Goal: Information Seeking & Learning: Learn about a topic

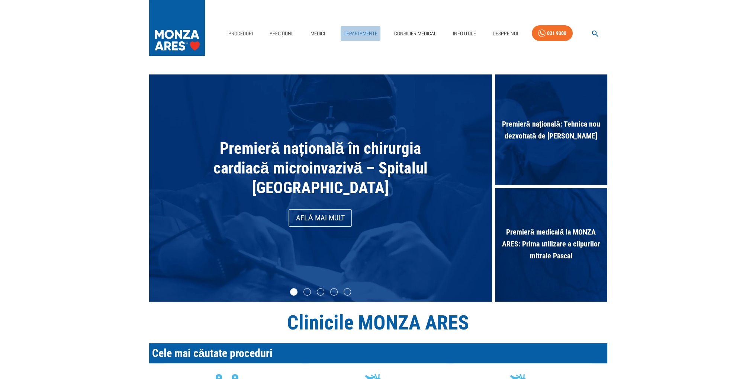
click at [352, 31] on link "Departamente" at bounding box center [361, 33] width 40 height 15
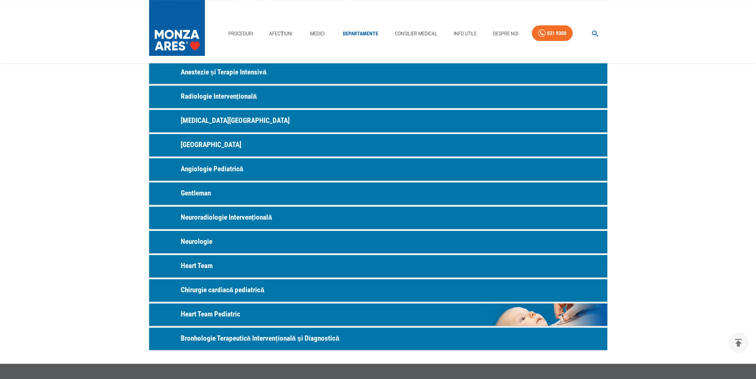
scroll to position [223, 0]
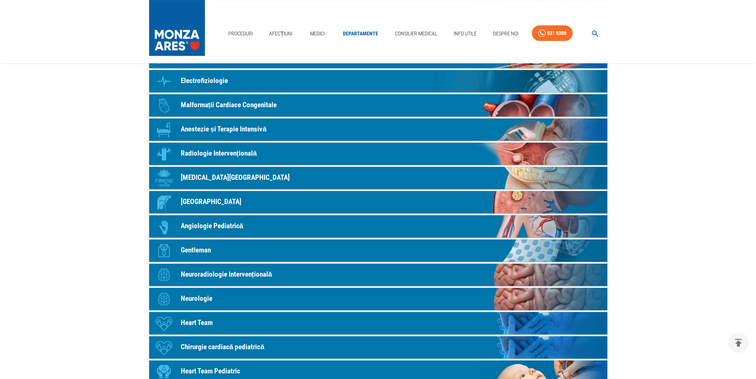
click at [198, 180] on p "[MEDICAL_DATA][GEOGRAPHIC_DATA]" at bounding box center [235, 177] width 109 height 11
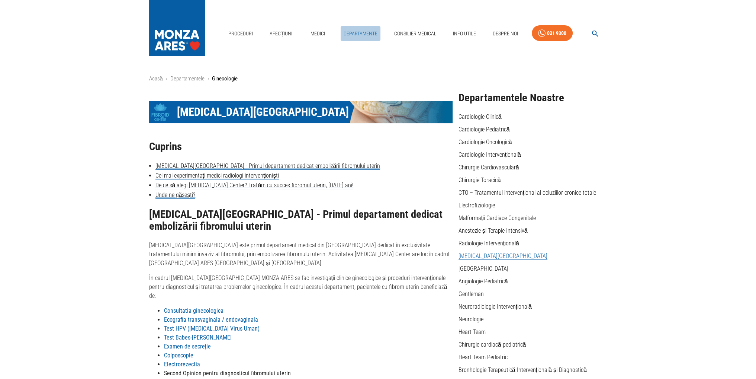
click at [354, 31] on link "Departamente" at bounding box center [361, 33] width 40 height 15
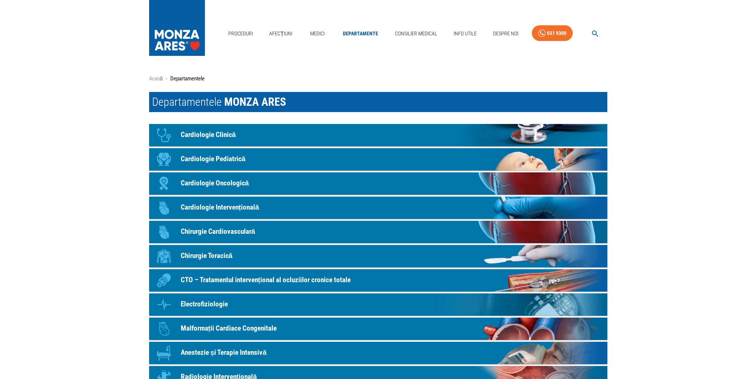
click at [229, 135] on p "Cardiologie Clinică" at bounding box center [208, 134] width 55 height 11
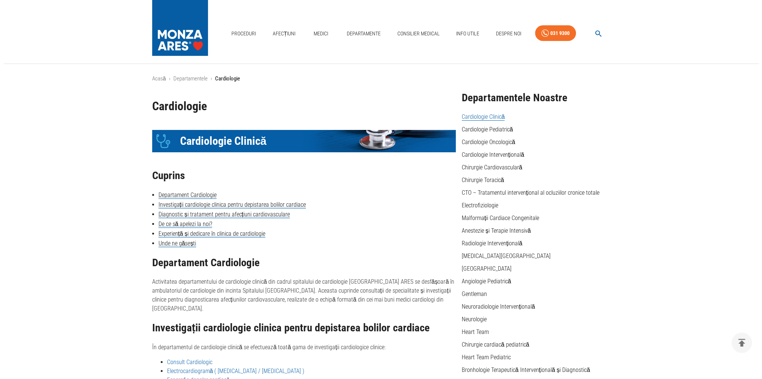
scroll to position [100, 0]
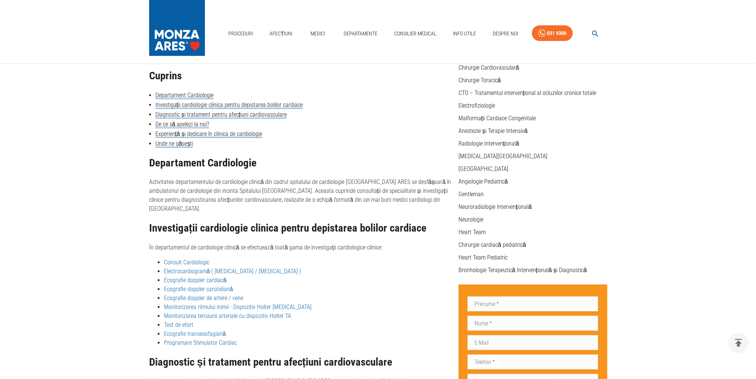
click at [592, 31] on icon "button" at bounding box center [595, 33] width 9 height 9
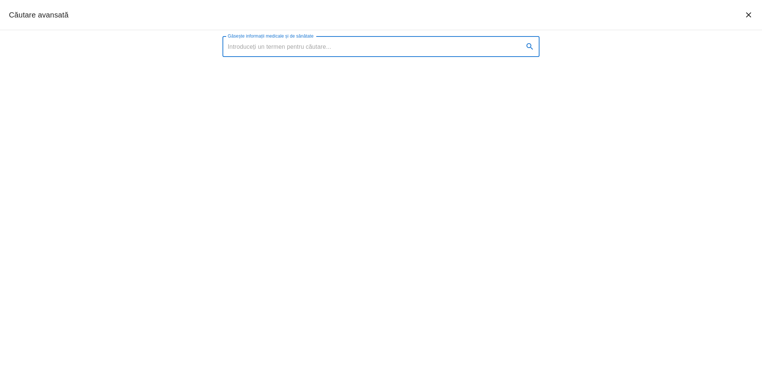
click at [293, 44] on input "Găsește informații medicale și de sănătate" at bounding box center [369, 46] width 295 height 21
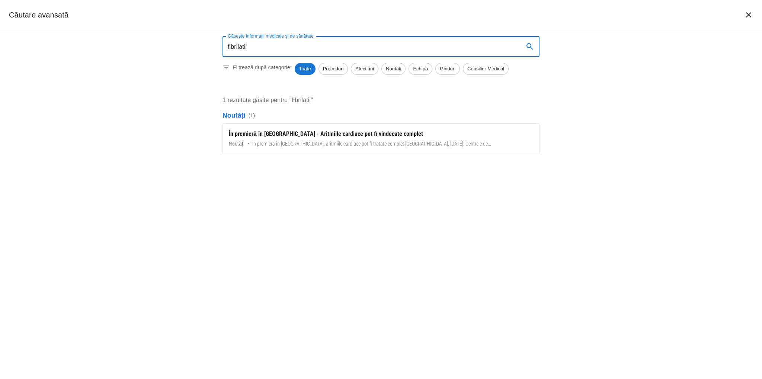
type input "fibrilatii"
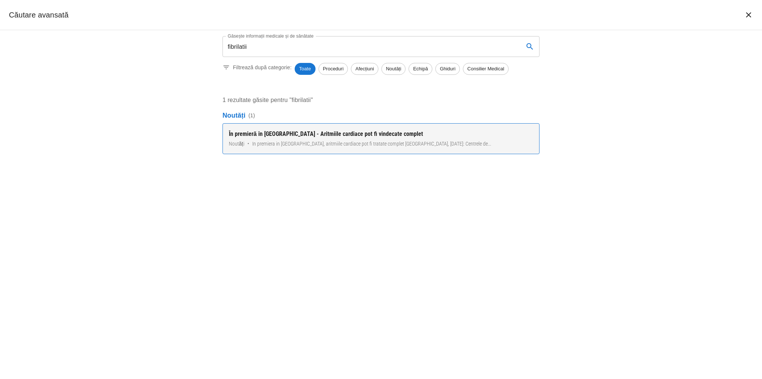
click at [313, 136] on div "În premieră în [GEOGRAPHIC_DATA] - Aritmiile cardiace pot fi vindecate complet" at bounding box center [381, 133] width 304 height 9
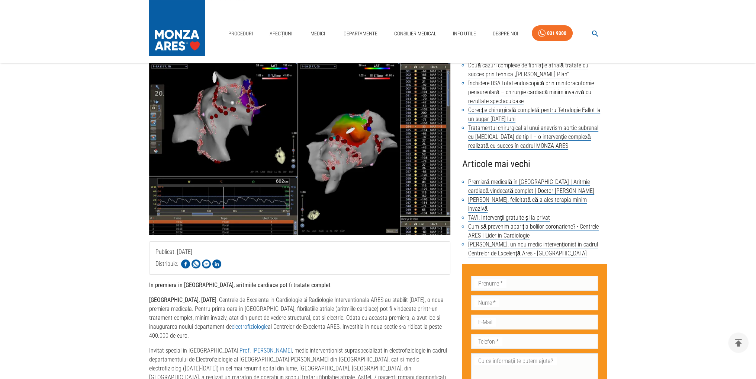
scroll to position [112, 0]
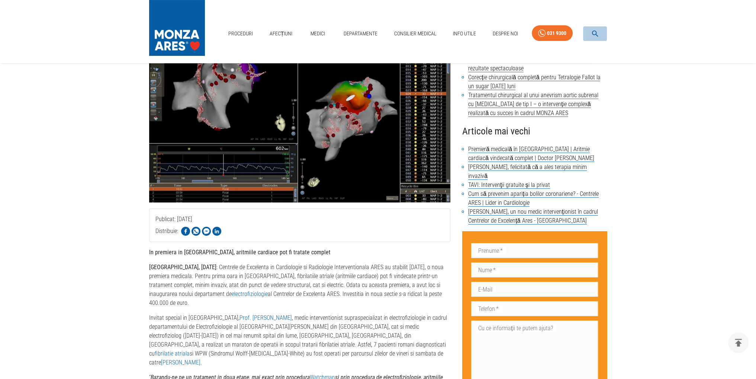
click at [596, 33] on icon "button" at bounding box center [595, 34] width 6 height 6
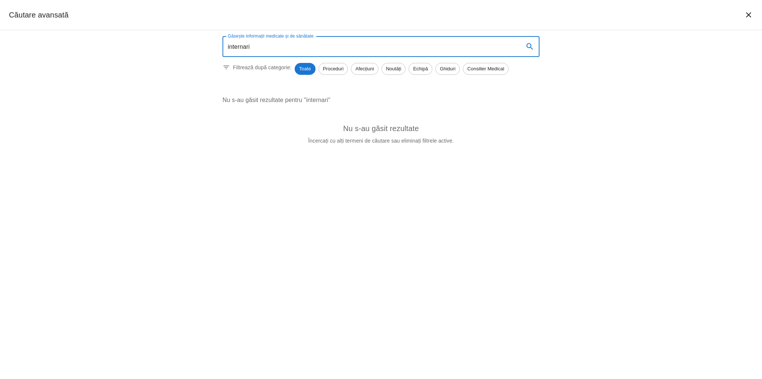
drag, startPoint x: 278, startPoint y: 42, endPoint x: 176, endPoint y: 43, distance: 102.7
click at [176, 43] on div "Găsește informații medicale și de sănătate internari Găsește informații medical…" at bounding box center [381, 204] width 762 height 349
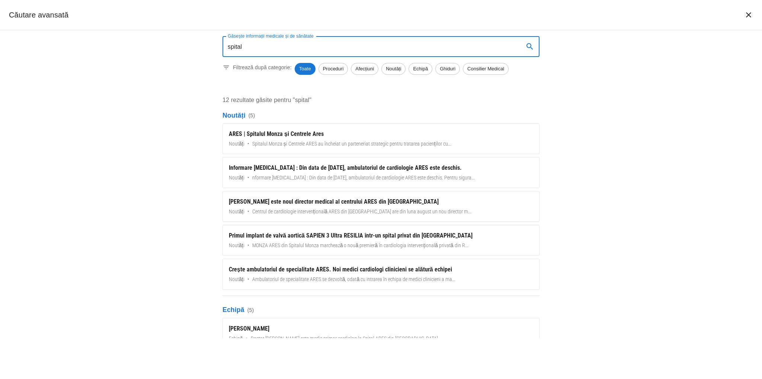
type input "spital"
click at [743, 15] on button "închide căutarea" at bounding box center [749, 15] width 18 height 18
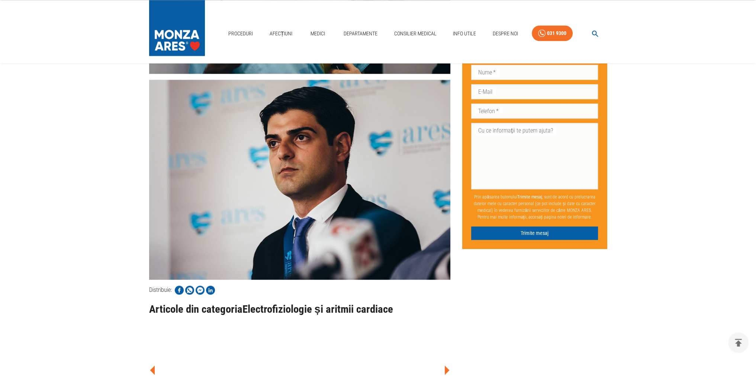
scroll to position [1600, 0]
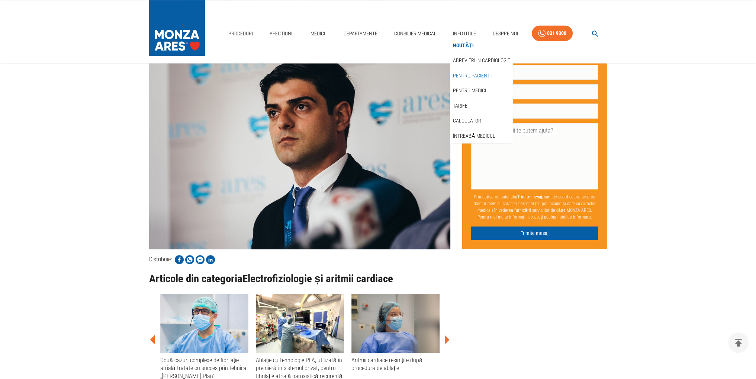
click at [470, 74] on link "Pentru pacienți" at bounding box center [473, 76] width 42 height 12
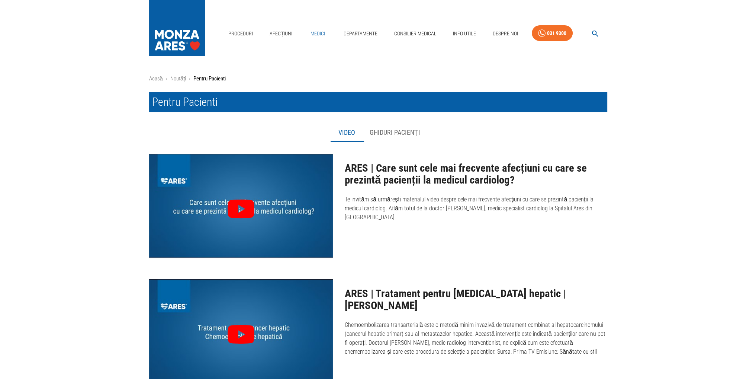
click at [316, 33] on link "Medici" at bounding box center [318, 33] width 24 height 15
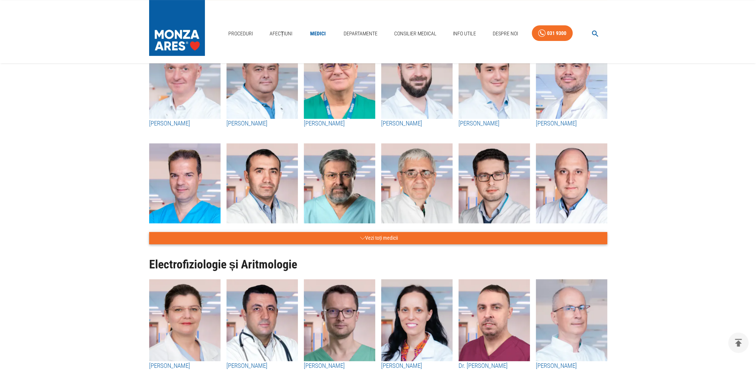
scroll to position [372, 0]
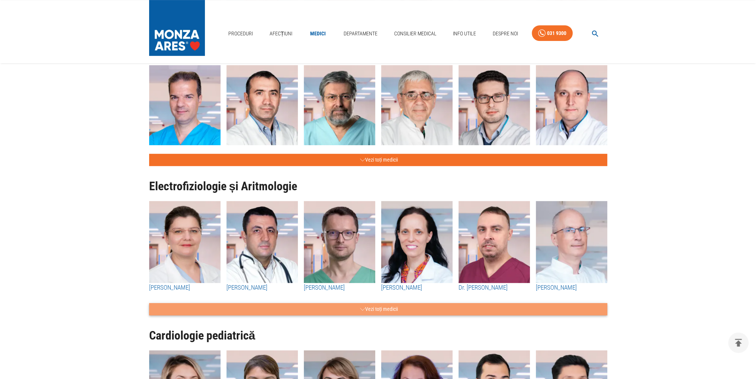
click at [379, 304] on button "Vezi toți medicii" at bounding box center [378, 309] width 458 height 12
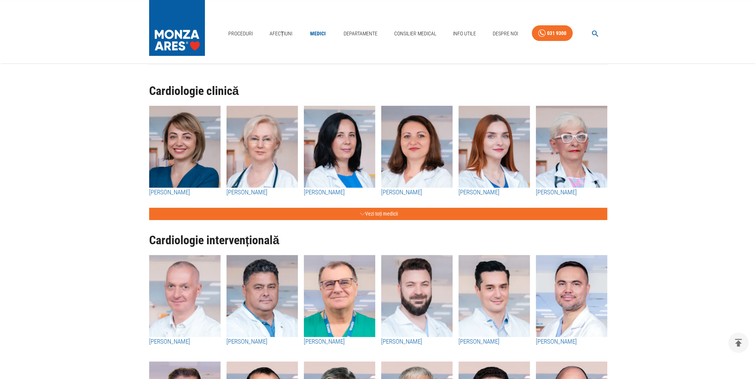
scroll to position [74, 0]
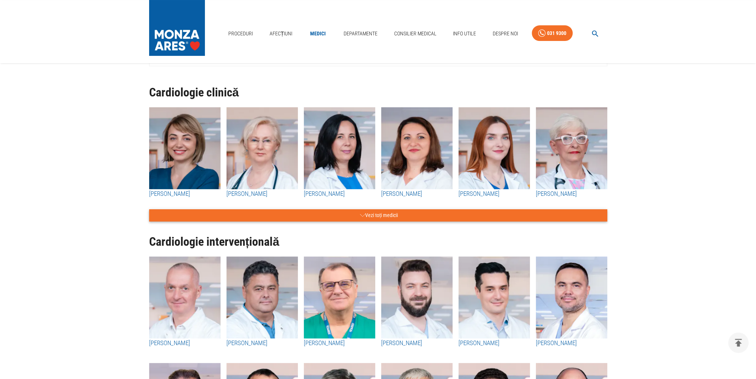
click at [397, 214] on button "Vezi toți medicii" at bounding box center [378, 215] width 458 height 12
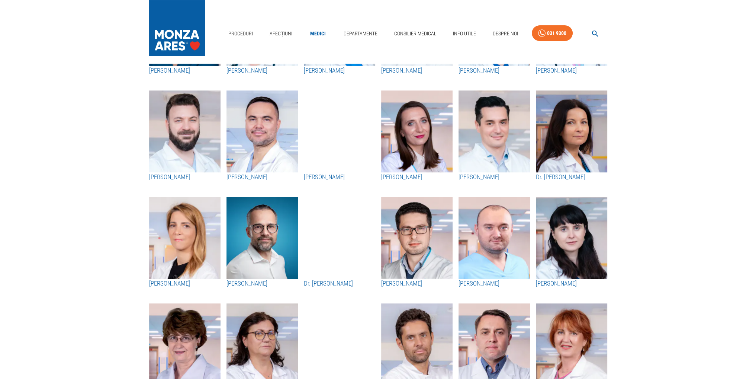
scroll to position [0, 0]
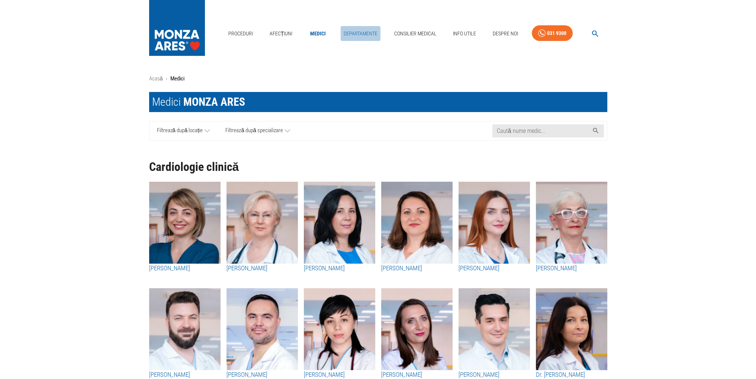
click at [366, 31] on link "Departamente" at bounding box center [361, 33] width 40 height 15
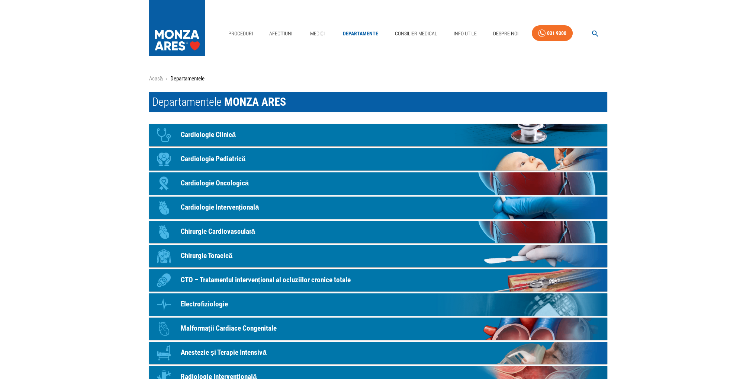
click at [217, 137] on p "Cardiologie Clinică" at bounding box center [208, 134] width 55 height 11
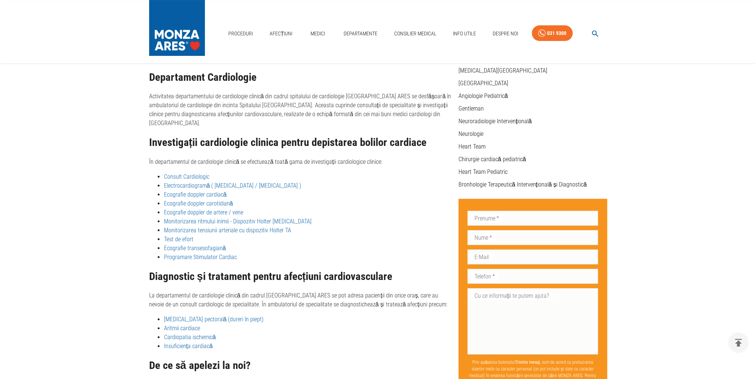
scroll to position [286, 0]
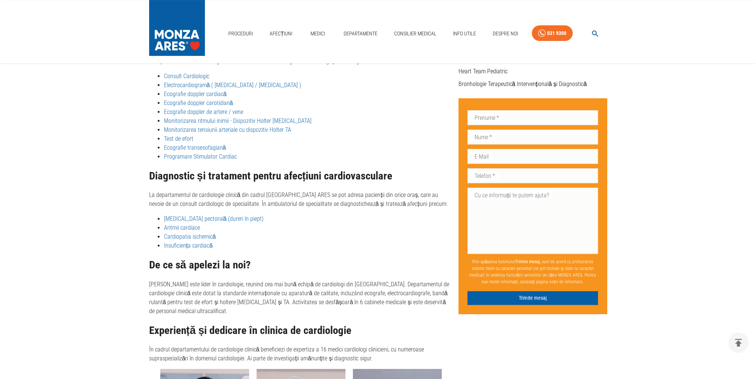
click at [188, 233] on link "Cardiopatia ischemică" at bounding box center [190, 236] width 52 height 7
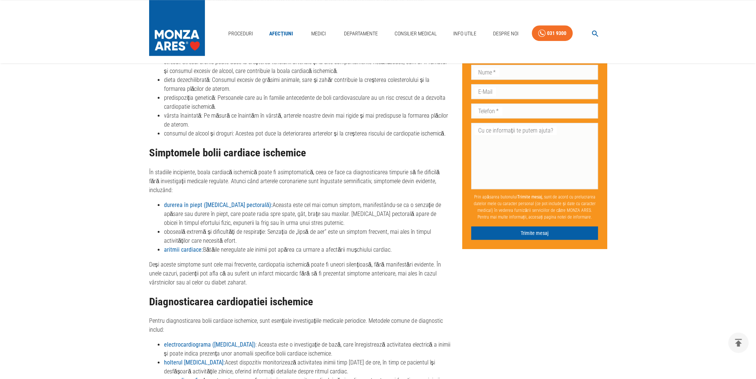
scroll to position [707, 0]
